Goal: Information Seeking & Learning: Learn about a topic

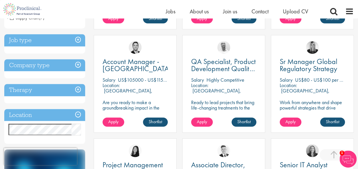
scroll to position [228, 0]
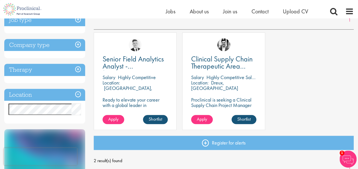
scroll to position [57, 0]
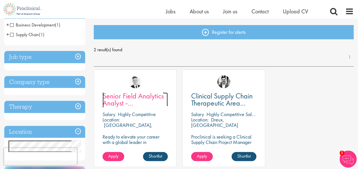
click at [141, 101] on span "Senior Field Analytics Analyst - [GEOGRAPHIC_DATA] and [GEOGRAPHIC_DATA]" at bounding box center [137, 110] width 69 height 38
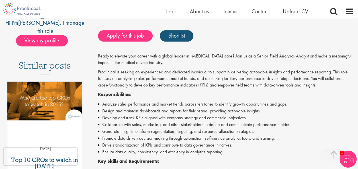
scroll to position [114, 0]
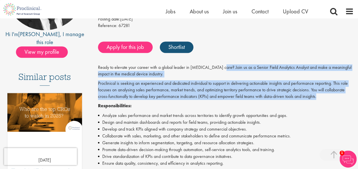
drag, startPoint x: 219, startPoint y: 56, endPoint x: 328, endPoint y: 84, distance: 113.0
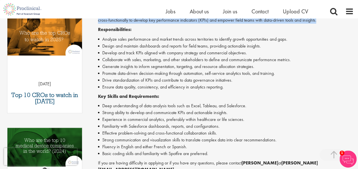
scroll to position [199, 0]
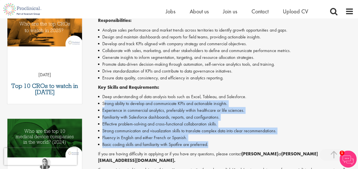
drag, startPoint x: 104, startPoint y: 90, endPoint x: 243, endPoint y: 134, distance: 146.1
click at [243, 134] on ul "Deep understanding of data analysis tools such as Excel, Tableau, and Salesforc…" at bounding box center [226, 120] width 256 height 55
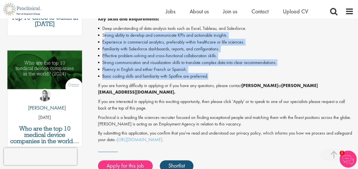
scroll to position [313, 0]
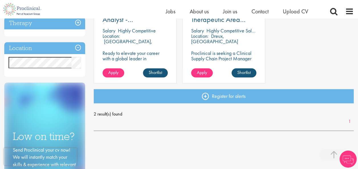
scroll to position [142, 0]
